Goal: Check status: Verify the current state of an ongoing process or item

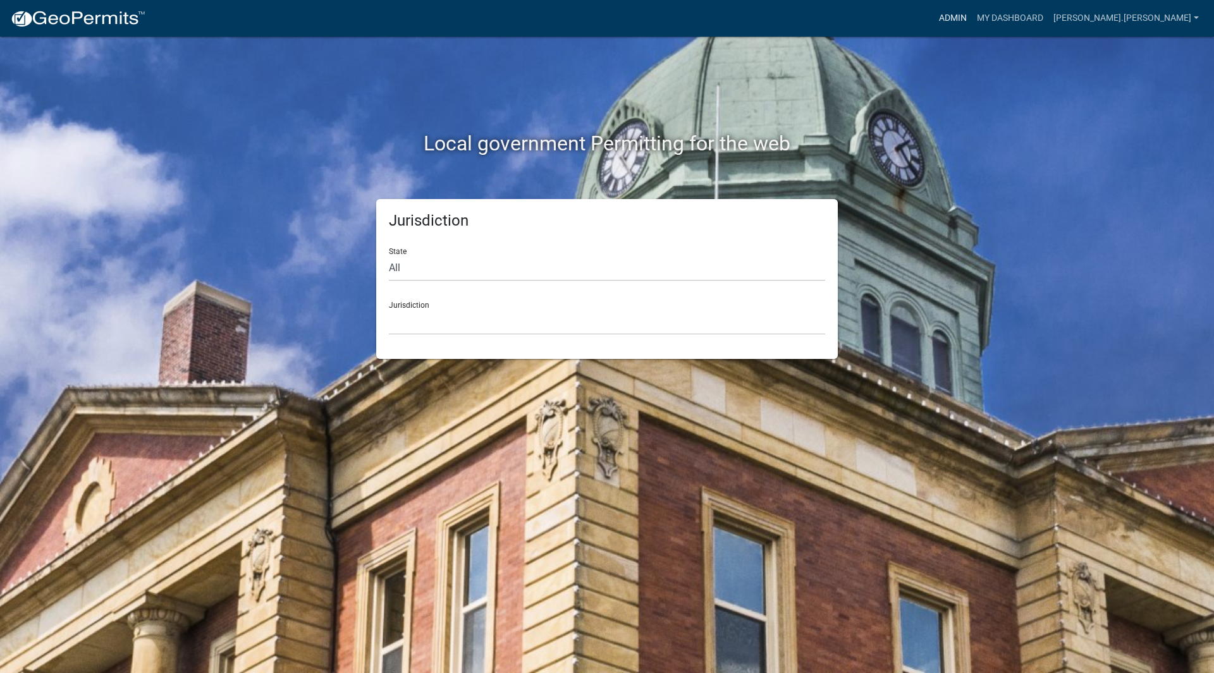
click at [972, 24] on link "Admin" at bounding box center [953, 18] width 38 height 24
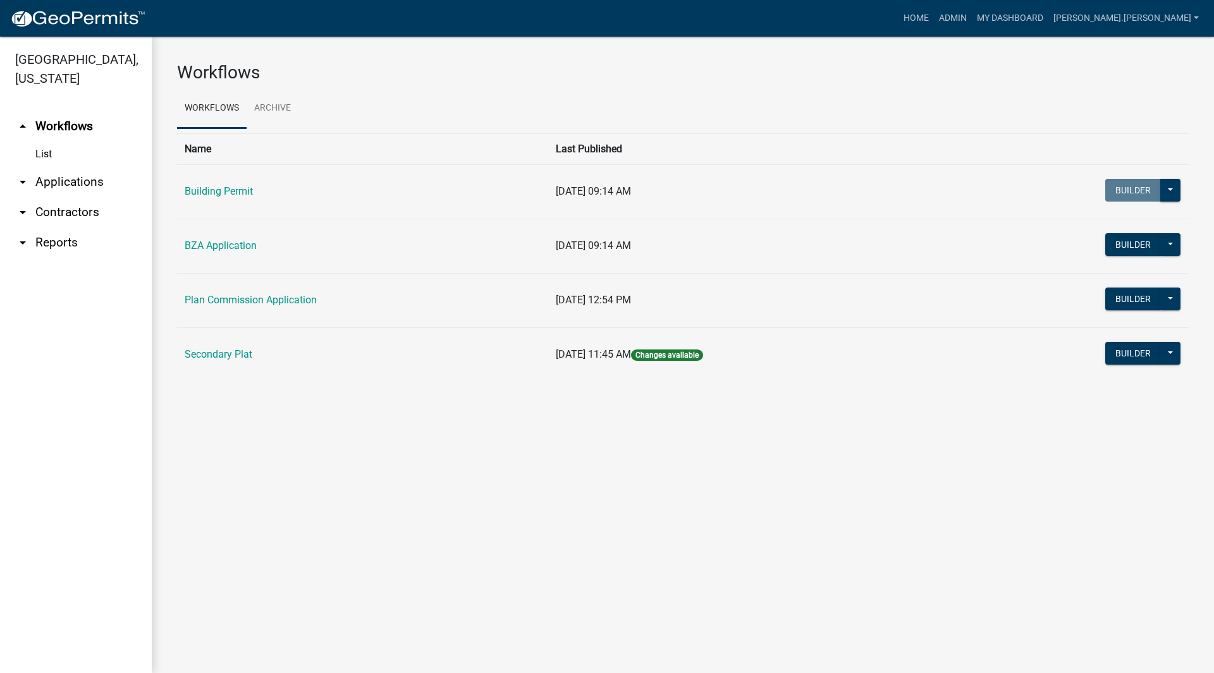
click at [66, 167] on link "arrow_drop_down Applications" at bounding box center [76, 182] width 152 height 30
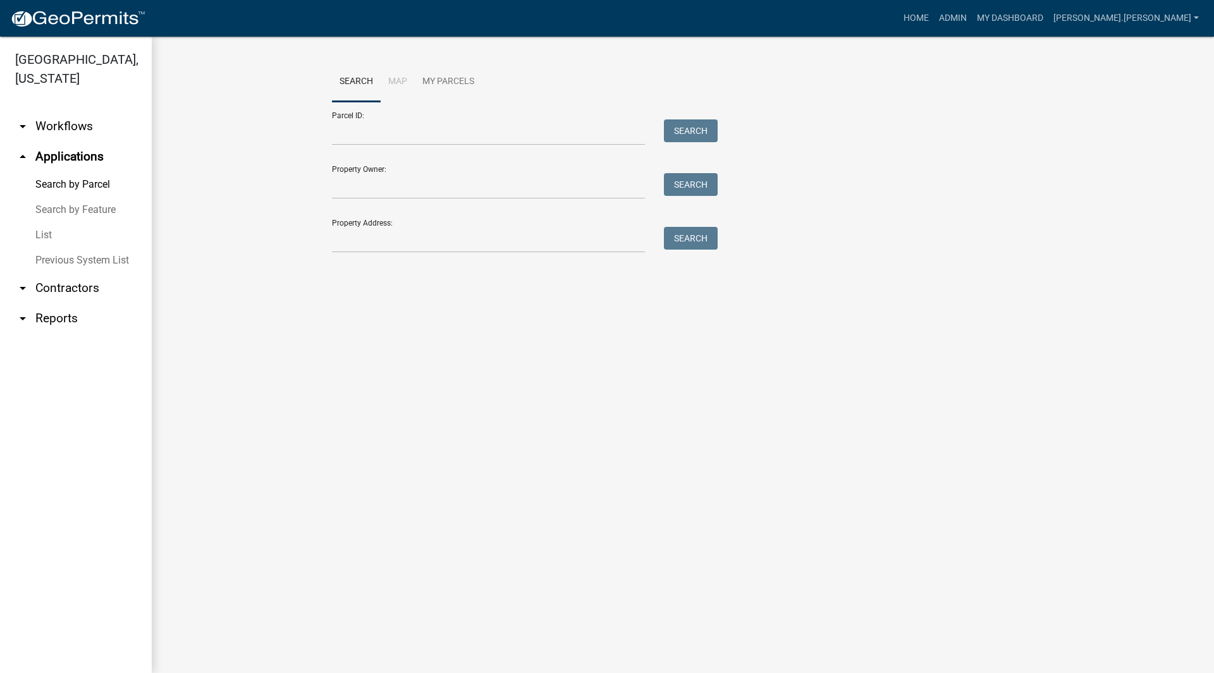
click at [41, 223] on link "List" at bounding box center [76, 235] width 152 height 25
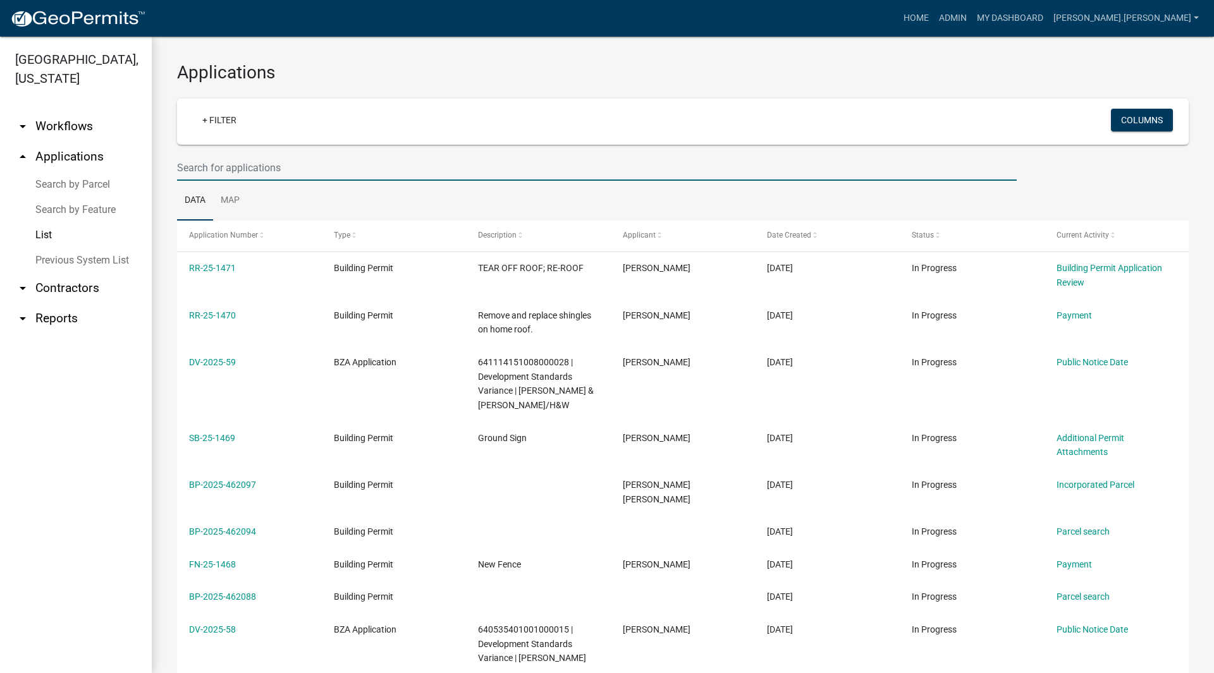
click at [250, 162] on input "text" at bounding box center [597, 168] width 840 height 26
click at [164, 186] on div "Applications + Filter Columns Data Map Application Number Type Description Appl…" at bounding box center [683, 437] width 1062 height 800
click at [373, 173] on input "text" at bounding box center [597, 168] width 840 height 26
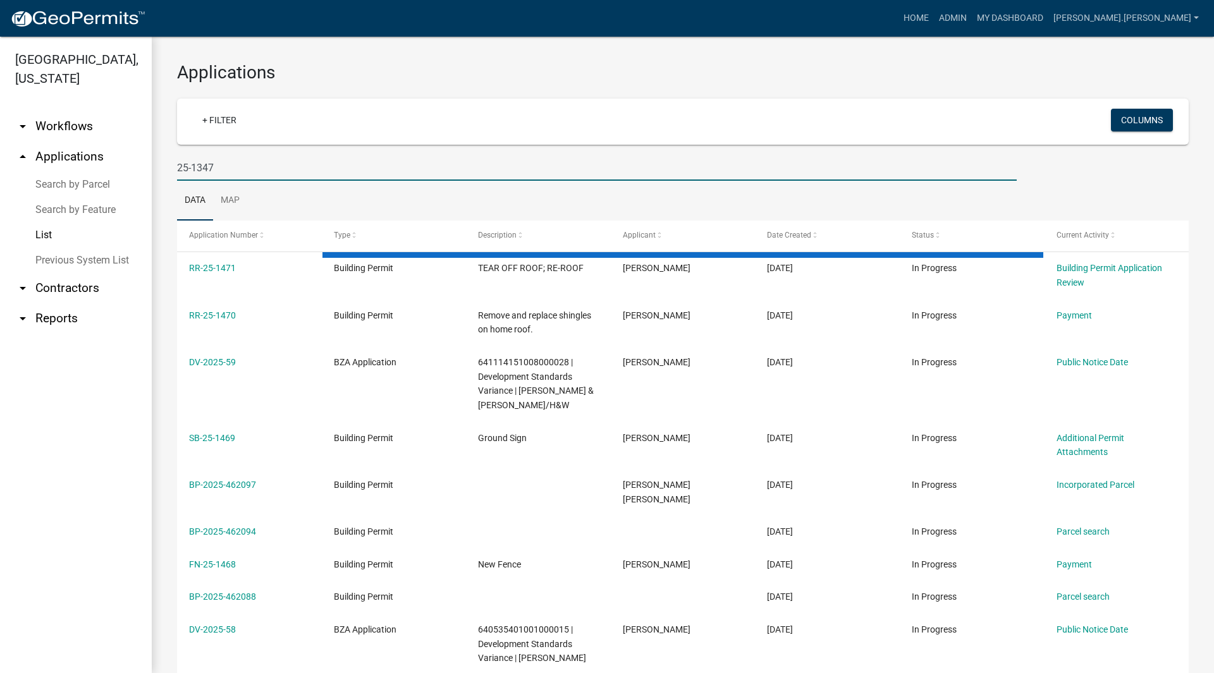
type input "25-1347"
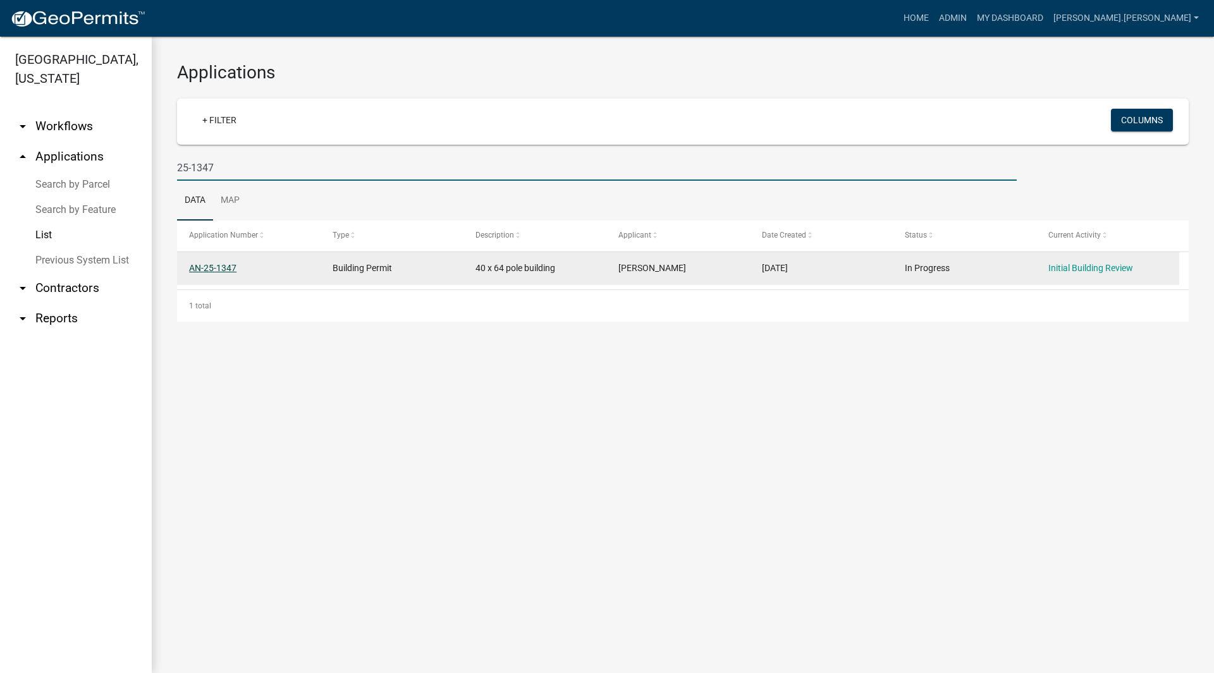
click at [205, 268] on link "AN-25-1347" at bounding box center [212, 268] width 47 height 10
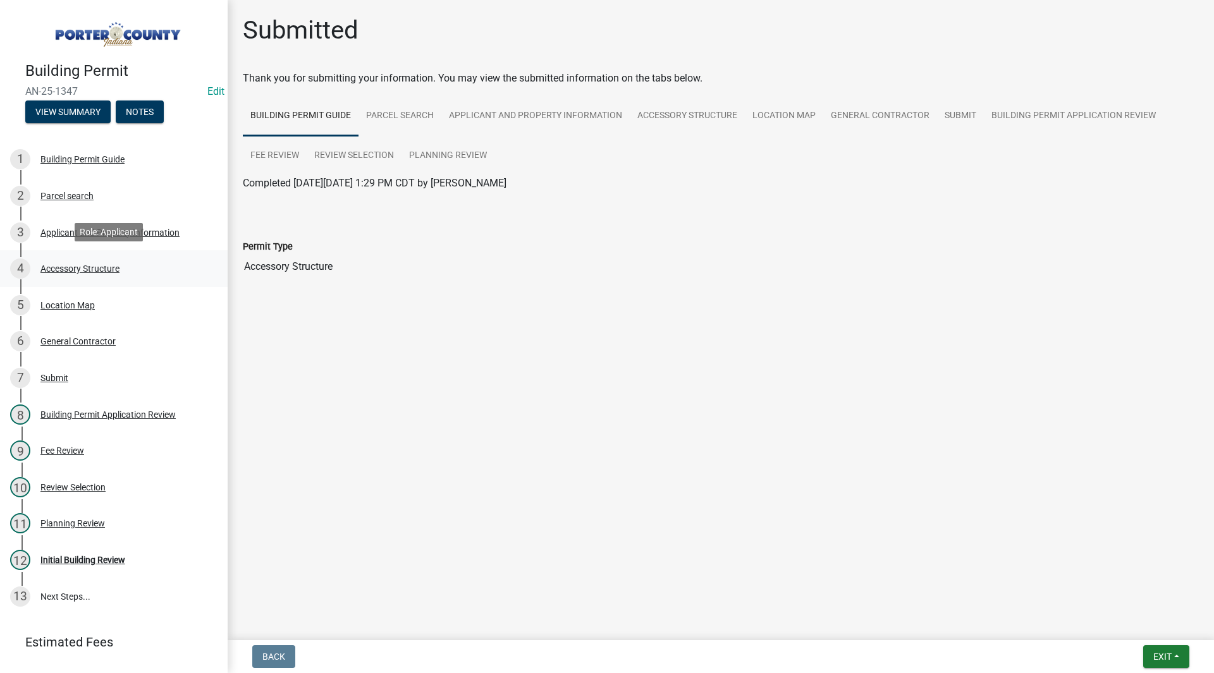
click at [71, 278] on link "4 Accessory Structure" at bounding box center [114, 268] width 228 height 37
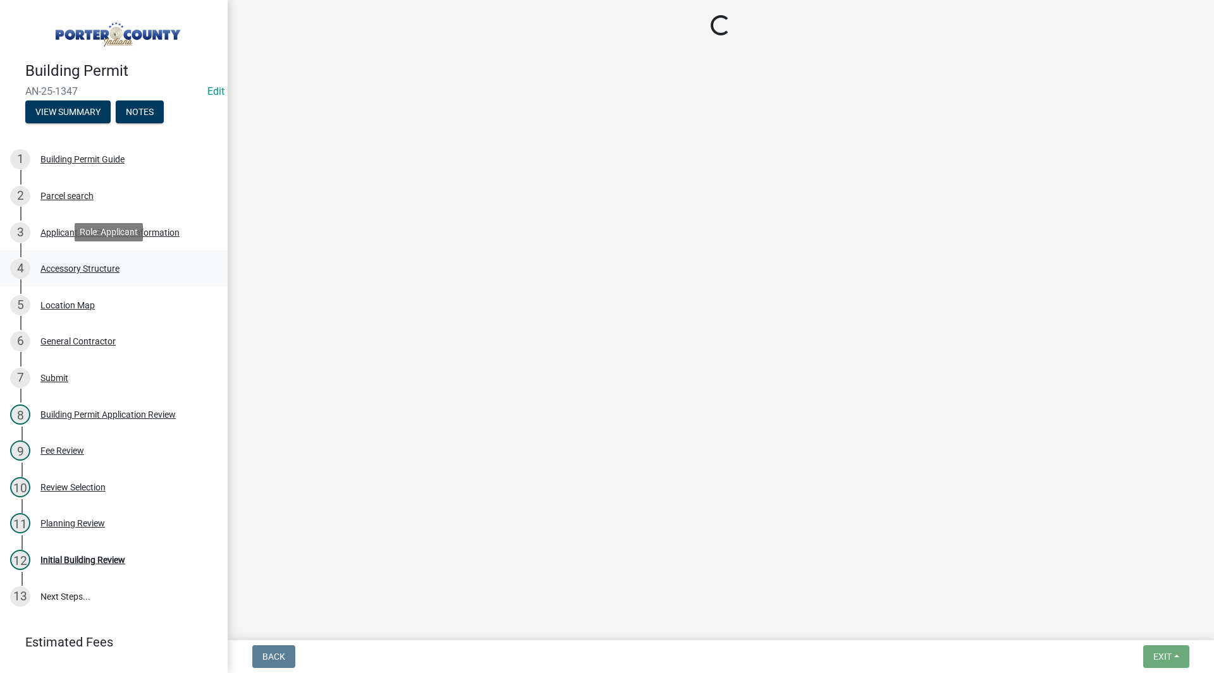
select select "de31ad38-eab4-417a-a8ac-eccf8406b967"
select select "968dc824-c675-4889-9261-eecf15873776"
select select "3cff20c0-3f0c-46d5-8ea1-4d56f0396f42"
select select "d63a0ebc-b44d-481d-ab70-ec75eba29316"
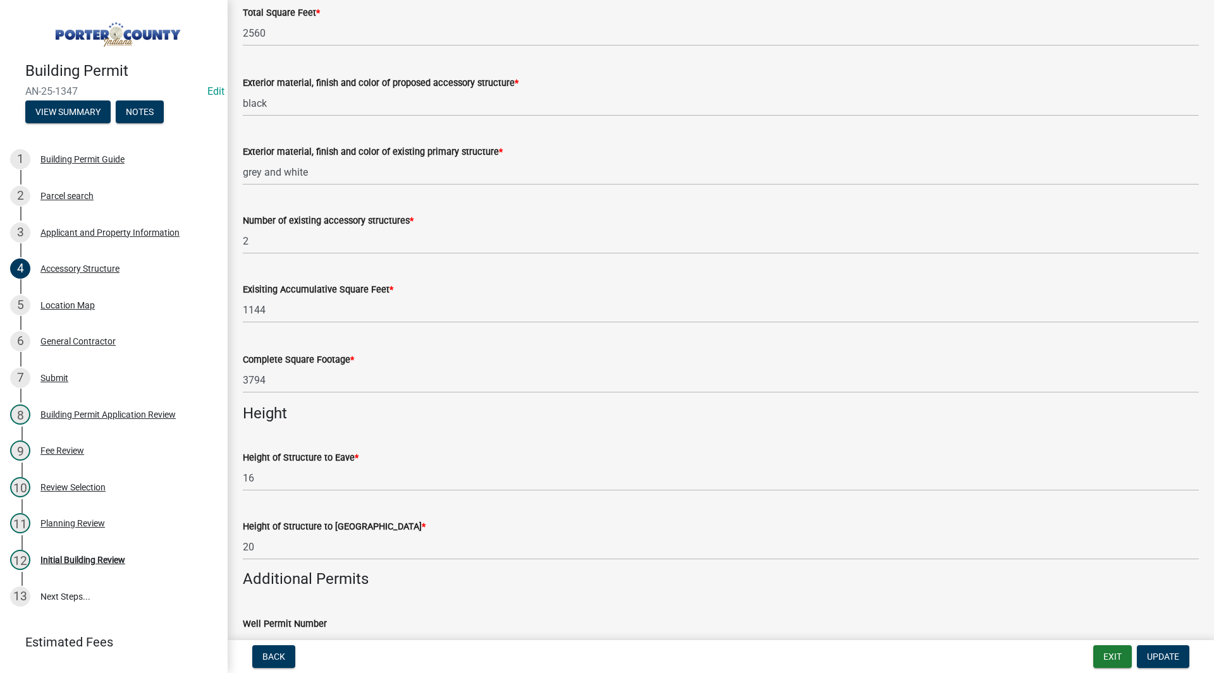
scroll to position [1264, 0]
click at [76, 527] on div "11 Planning Review" at bounding box center [108, 523] width 197 height 20
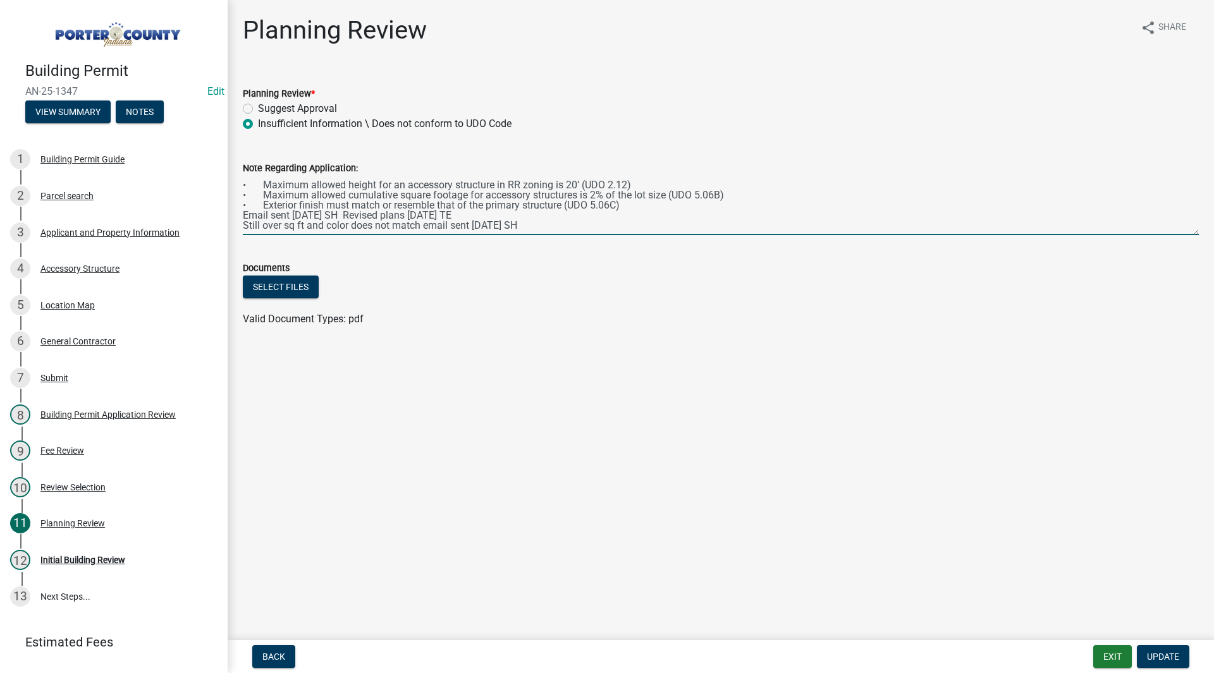
click at [559, 226] on textarea "• Maximum allowed height for an accessory structure in RR zoning is 20’ (UDO 2.…" at bounding box center [721, 205] width 956 height 59
click at [471, 226] on textarea "• Maximum allowed height for an accessory structure in RR zoning is 20’ (UDO 2.…" at bounding box center [721, 205] width 956 height 59
click at [463, 228] on textarea "• Maximum allowed height for an accessory structure in RR zoning is 20’ (UDO 2.…" at bounding box center [721, 205] width 956 height 59
click at [546, 226] on textarea "• Maximum allowed height for an accessory structure in RR zoning is 20’ (UDO 2.…" at bounding box center [721, 205] width 956 height 59
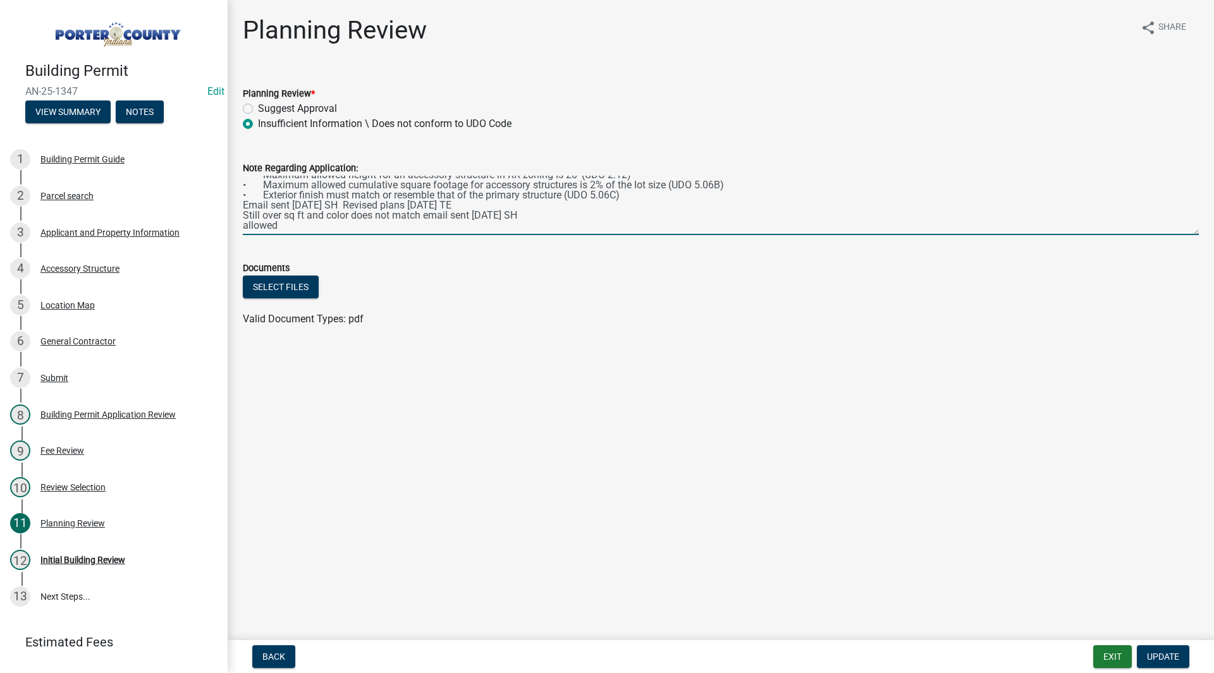
drag, startPoint x: 365, startPoint y: 228, endPoint x: 241, endPoint y: 229, distance: 124.6
click at [241, 229] on div "Note Regarding Application: • Maximum allowed height for an accessory structure…" at bounding box center [720, 189] width 975 height 92
type textarea "• Maximum allowed height for an accessory structure in RR zoning is 20’ (UDO 2.…"
click at [258, 108] on label "Suggest Approval" at bounding box center [297, 108] width 79 height 15
click at [258, 108] on input "Suggest Approval" at bounding box center [262, 105] width 8 height 8
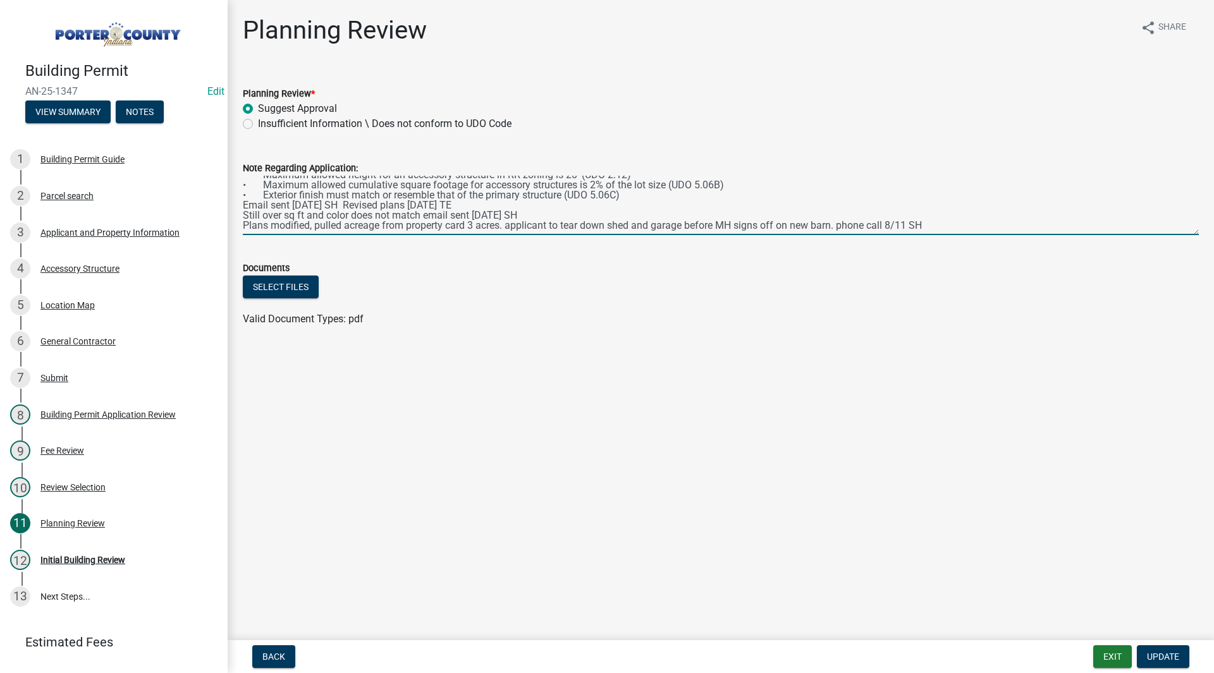
radio input "true"
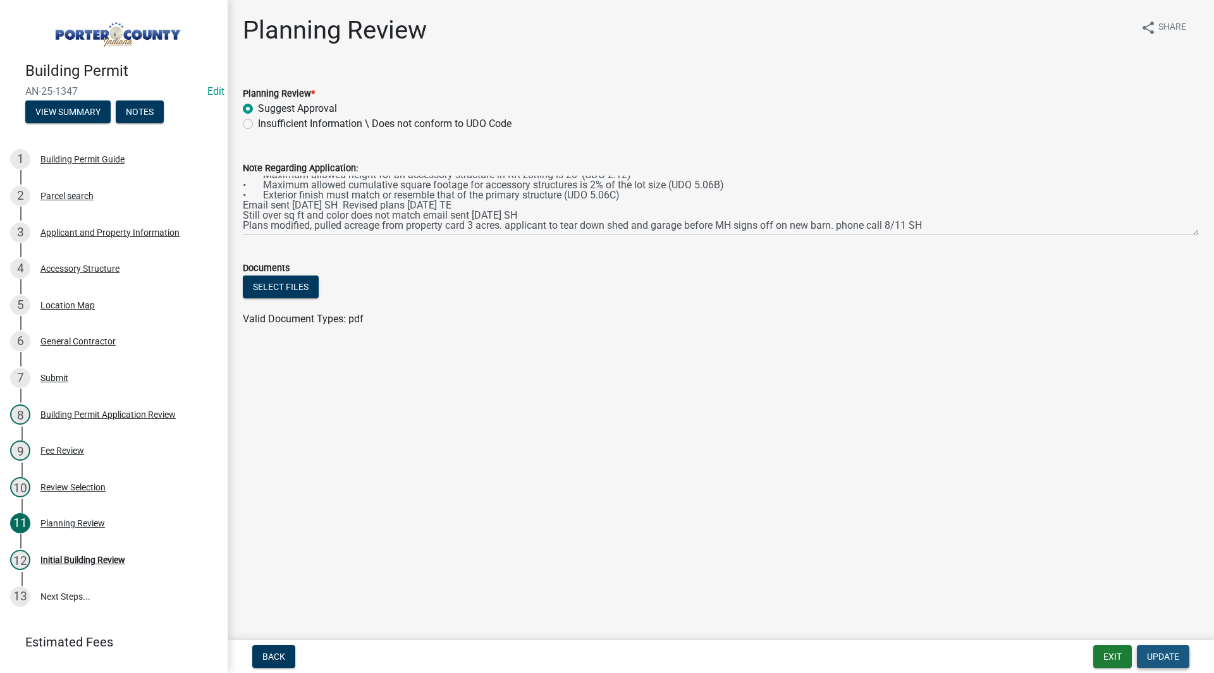
click at [1159, 649] on button "Update" at bounding box center [1163, 656] width 52 height 23
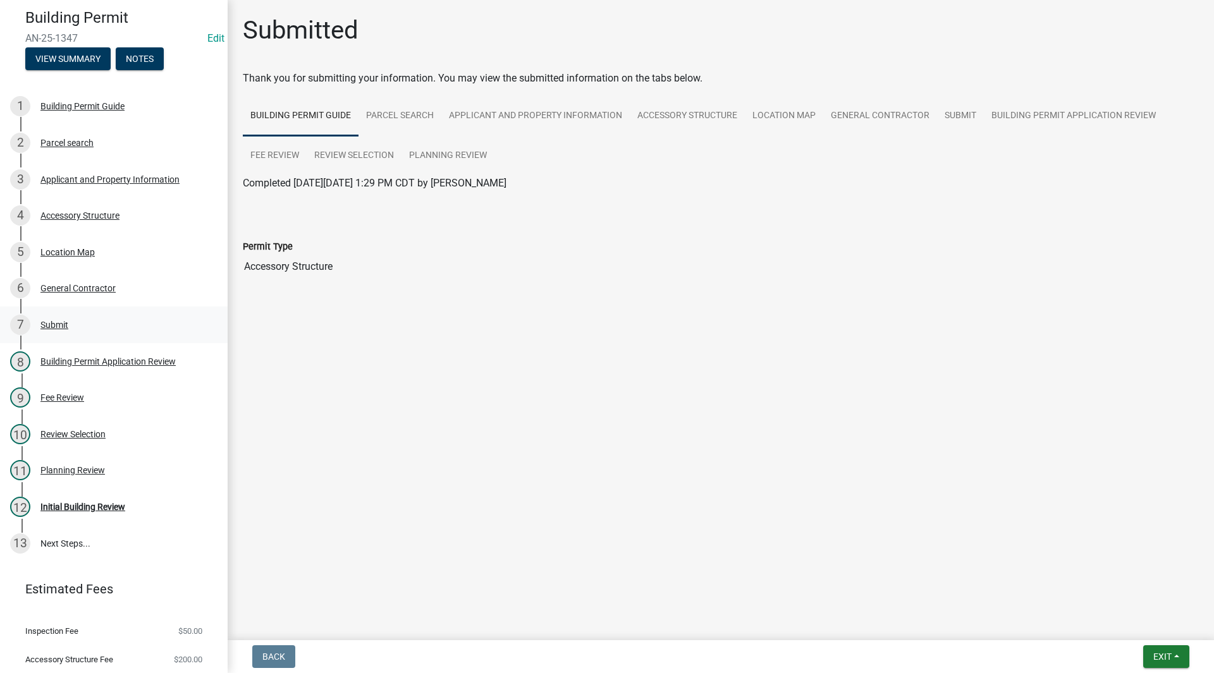
scroll to position [0, 0]
